Goal: Navigation & Orientation: Find specific page/section

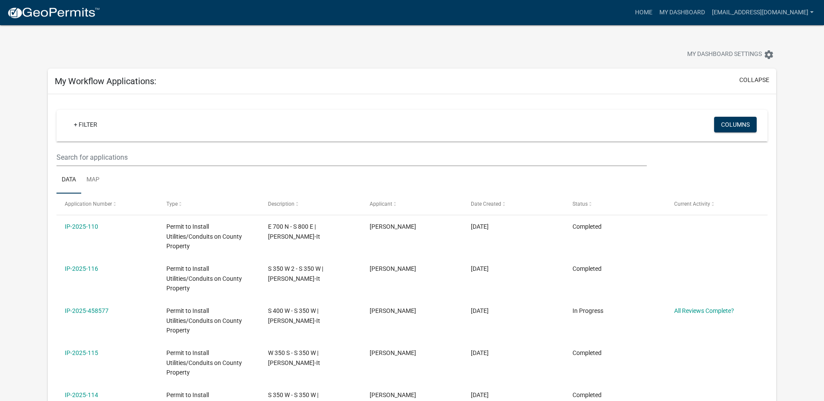
select select "2: 50"
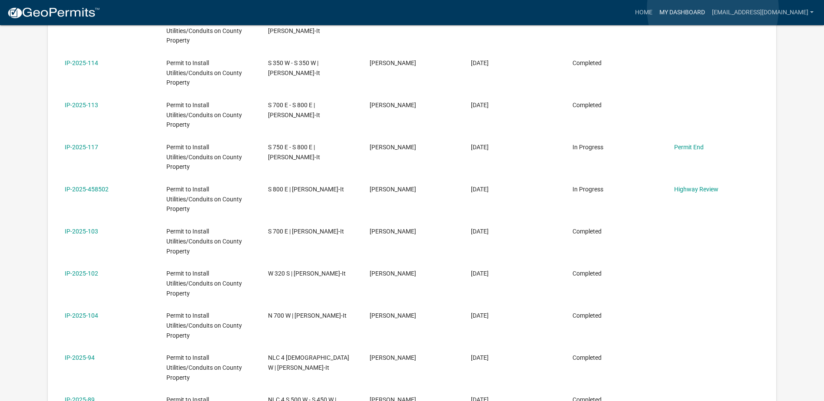
click at [708, 9] on link "My Dashboard" at bounding box center [682, 12] width 53 height 16
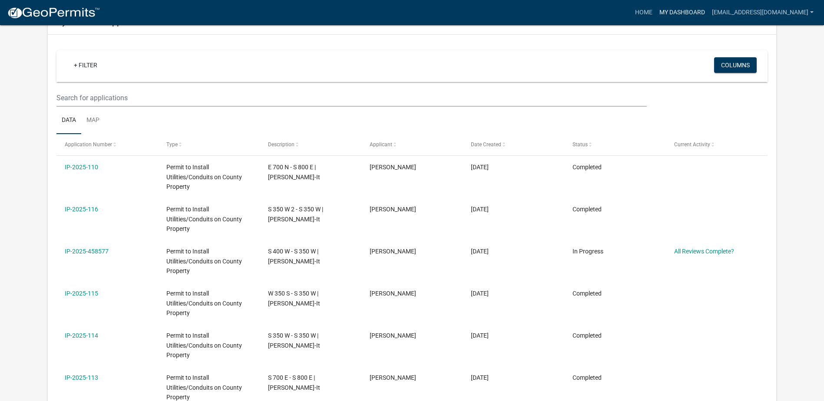
scroll to position [28, 0]
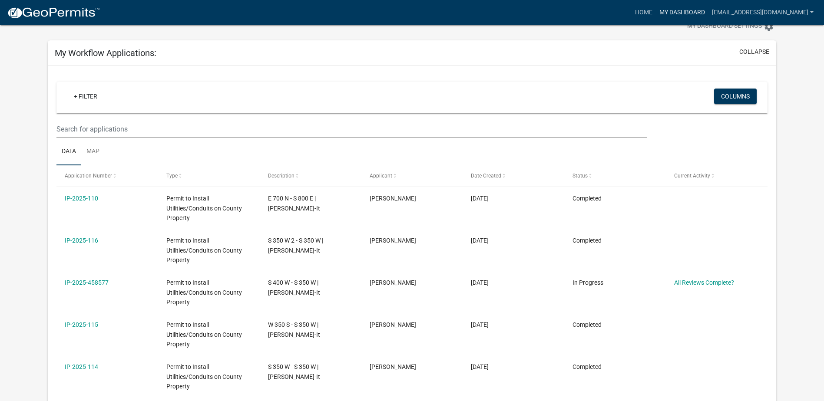
click at [708, 10] on link "My Dashboard" at bounding box center [682, 12] width 53 height 16
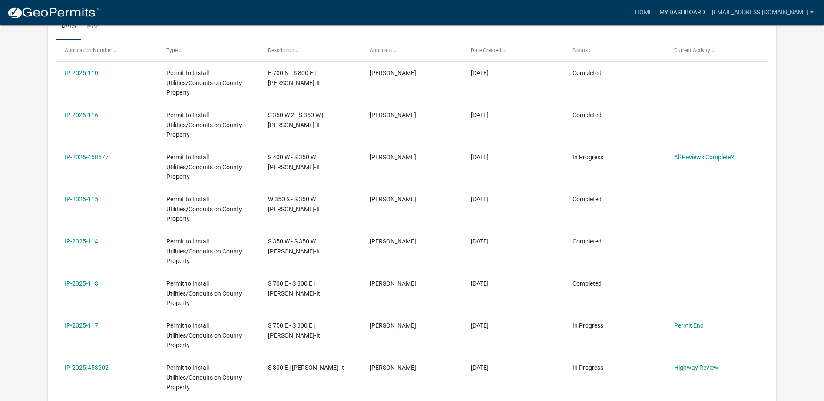
scroll to position [202, 0]
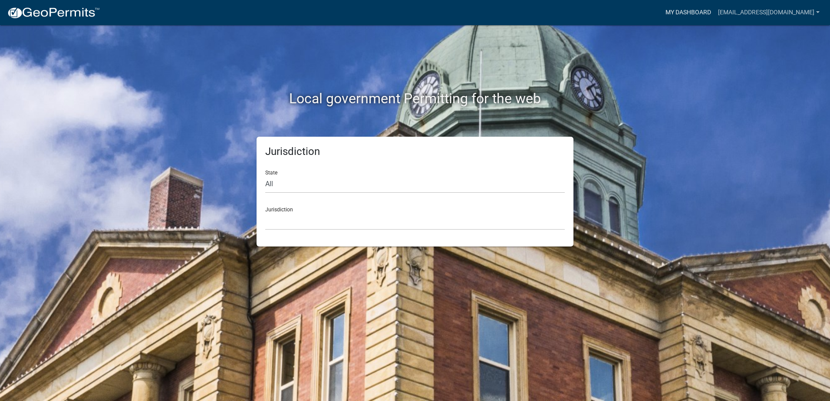
click at [702, 12] on link "My Dashboard" at bounding box center [688, 12] width 53 height 16
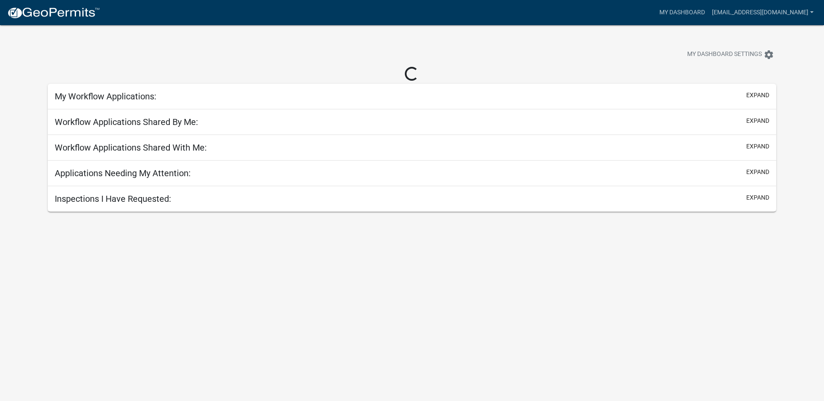
select select "2: 50"
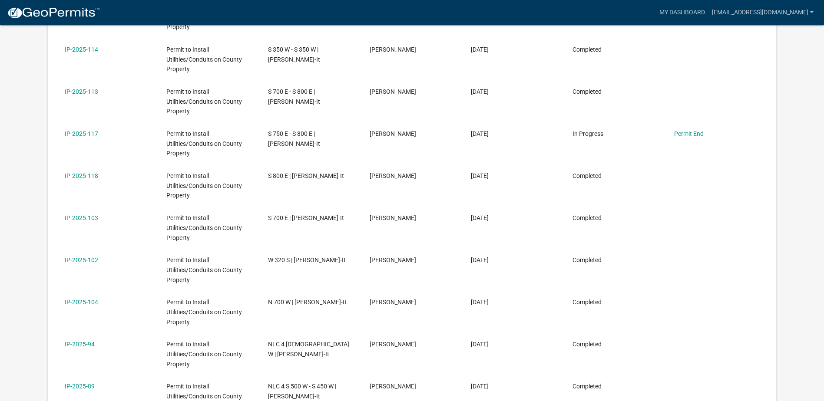
scroll to position [347, 0]
